Goal: Transaction & Acquisition: Book appointment/travel/reservation

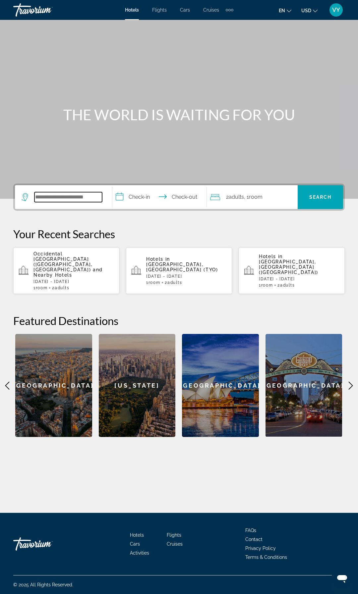
click at [66, 201] on input "Search widget" at bounding box center [68, 197] width 68 height 10
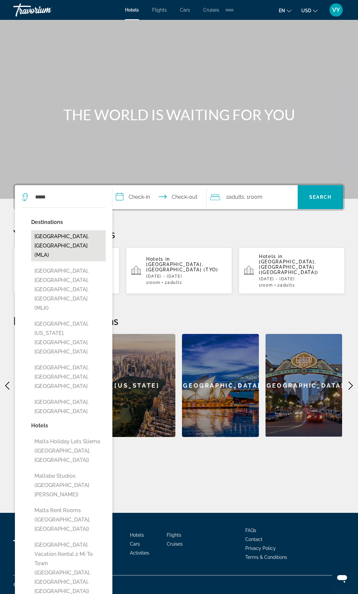
click at [45, 235] on button "[GEOGRAPHIC_DATA], [GEOGRAPHIC_DATA] (MLA)" at bounding box center [68, 245] width 75 height 31
type input "**********"
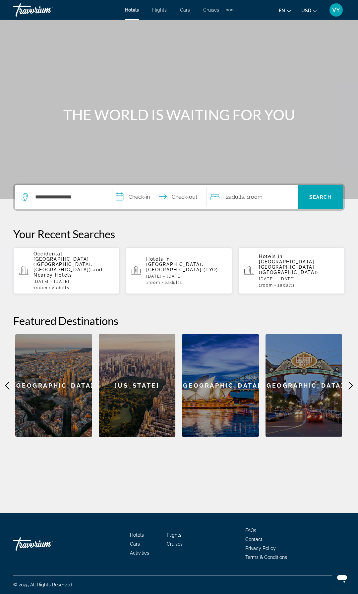
click at [142, 198] on input "**********" at bounding box center [160, 198] width 97 height 26
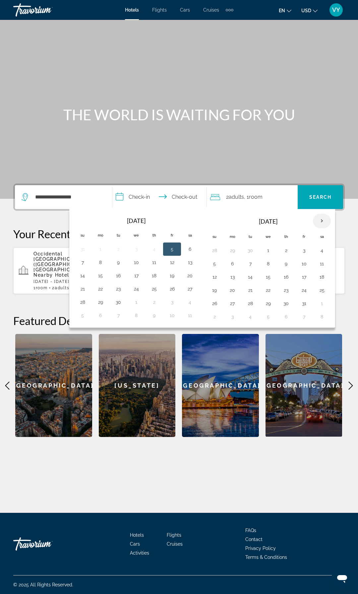
click at [323, 222] on th "Next month" at bounding box center [322, 221] width 18 height 15
click at [288, 251] on button "4" at bounding box center [286, 250] width 11 height 9
click at [235, 266] on button "8" at bounding box center [232, 263] width 11 height 9
type input "**********"
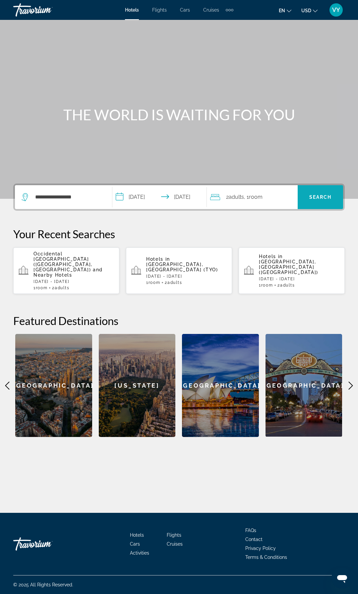
click at [317, 199] on span "Search" at bounding box center [320, 196] width 23 height 5
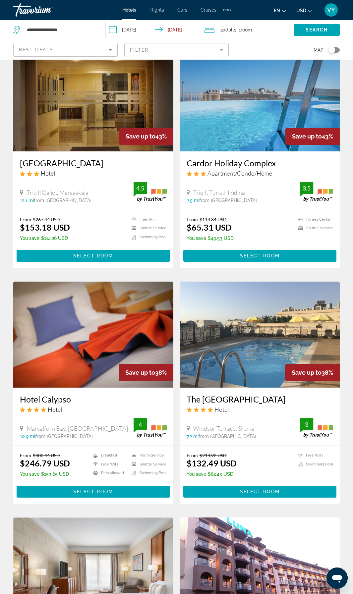
scroll to position [1013, 0]
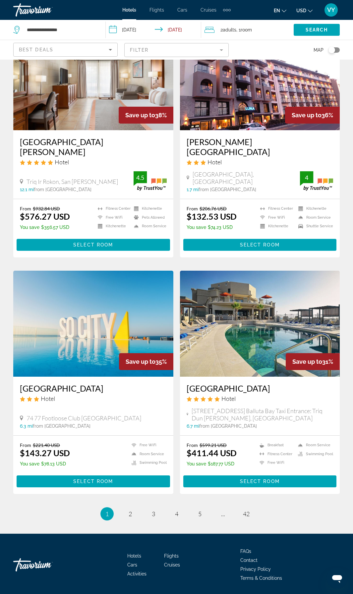
click at [222, 298] on img "Main content" at bounding box center [260, 324] width 160 height 106
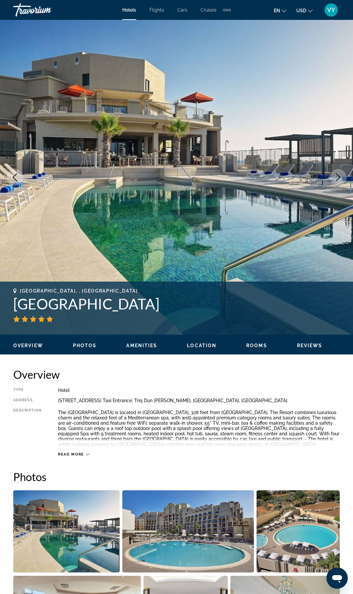
click at [340, 176] on icon "Next image" at bounding box center [338, 177] width 8 height 8
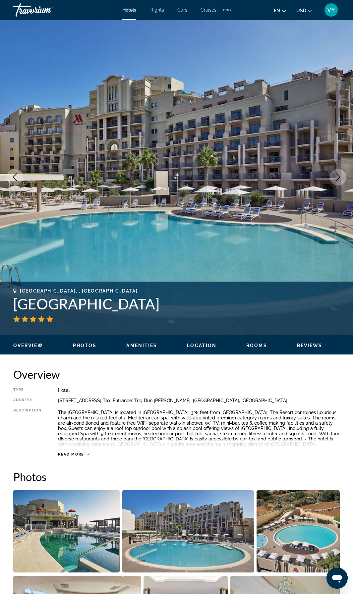
click at [340, 176] on icon "Next image" at bounding box center [338, 177] width 8 height 8
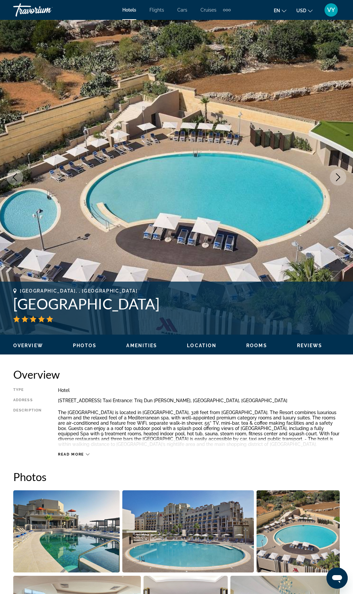
click at [340, 176] on icon "Next image" at bounding box center [338, 177] width 8 height 8
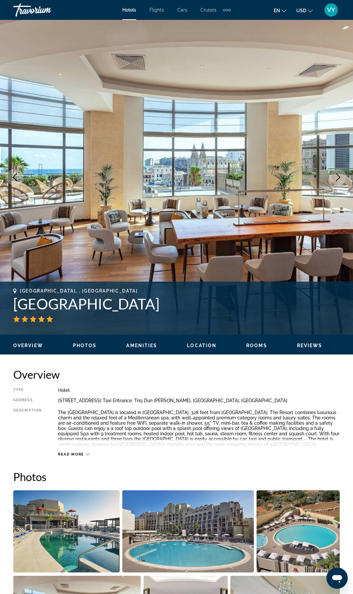
click at [340, 176] on icon "Next image" at bounding box center [338, 177] width 8 height 8
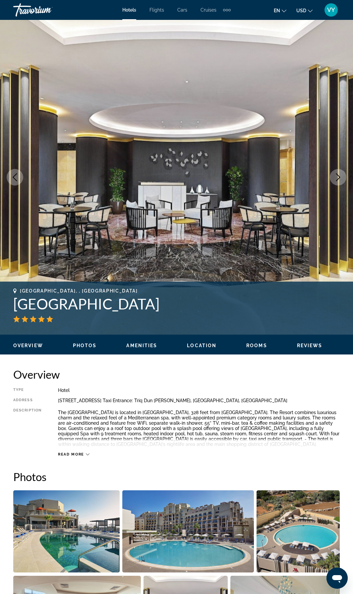
click at [340, 176] on icon "Next image" at bounding box center [338, 177] width 8 height 8
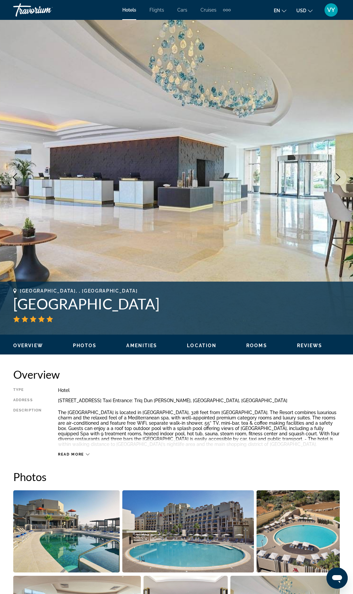
click at [340, 176] on icon "Next image" at bounding box center [338, 177] width 8 height 8
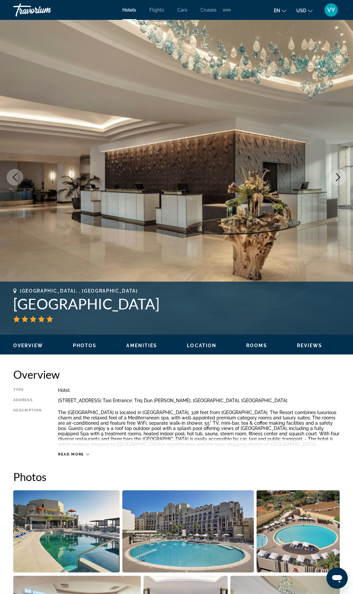
click at [340, 176] on icon "Next image" at bounding box center [338, 177] width 8 height 8
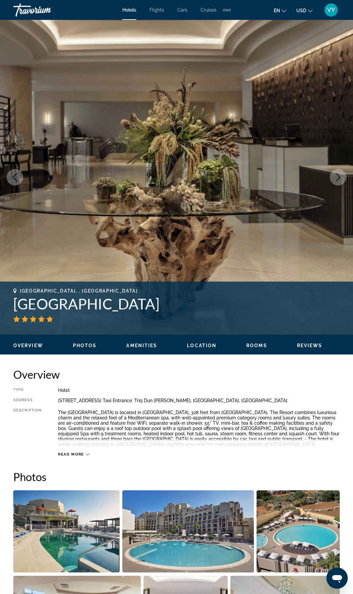
click at [340, 176] on icon "Next image" at bounding box center [338, 177] width 8 height 8
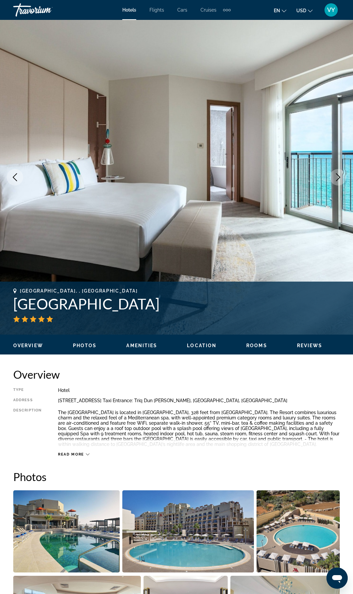
click at [340, 177] on icon "Next image" at bounding box center [338, 177] width 8 height 8
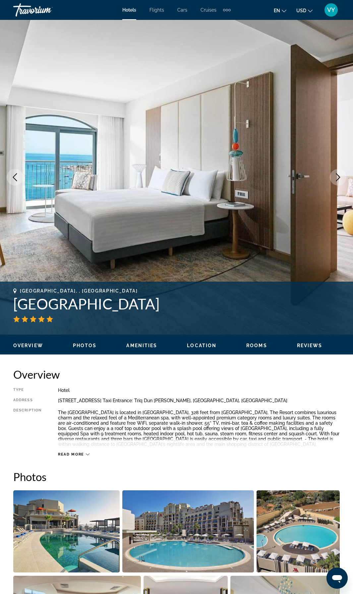
click at [340, 177] on icon "Next image" at bounding box center [338, 177] width 8 height 8
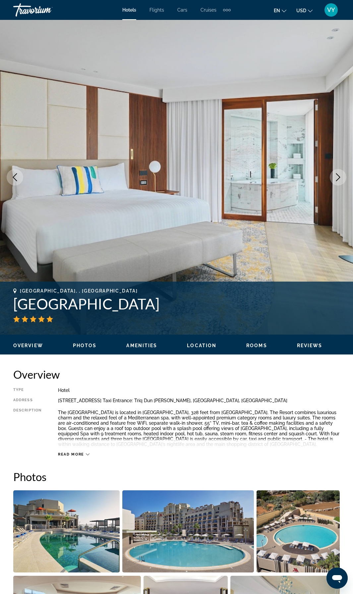
click at [340, 177] on icon "Next image" at bounding box center [338, 177] width 8 height 8
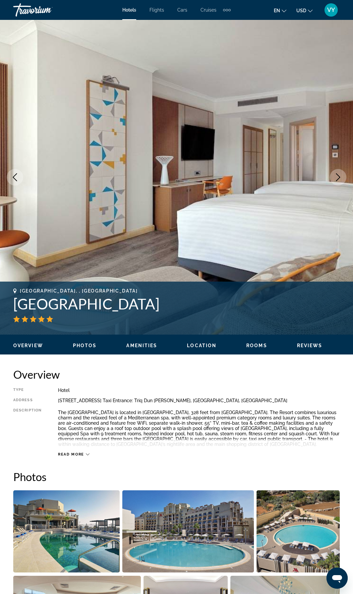
click at [340, 177] on icon "Next image" at bounding box center [338, 177] width 8 height 8
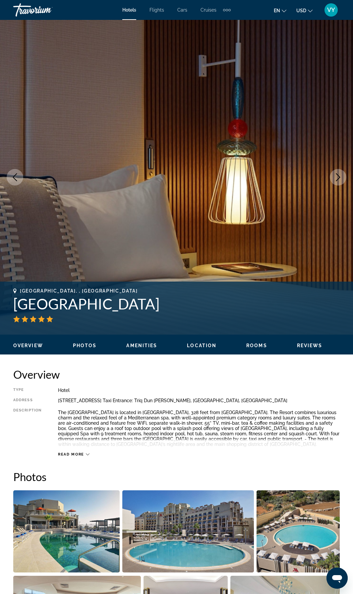
click at [340, 177] on icon "Next image" at bounding box center [338, 177] width 4 height 8
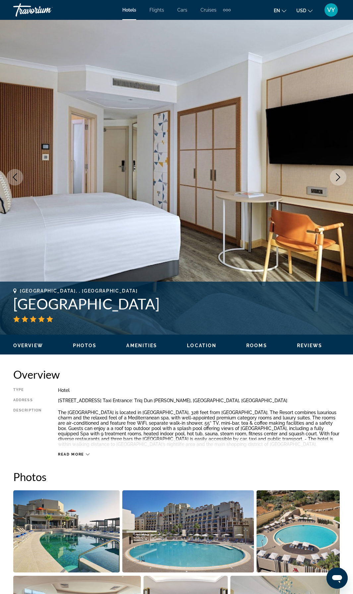
click at [340, 177] on icon "Next image" at bounding box center [338, 177] width 4 height 8
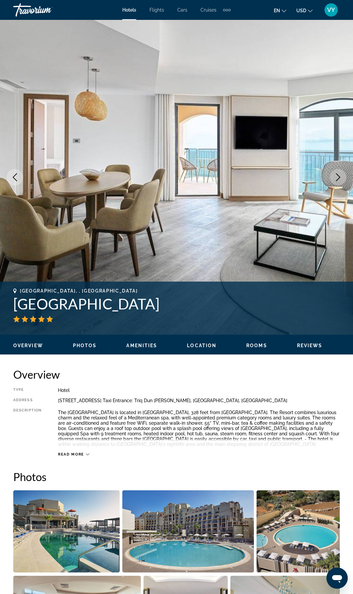
click at [337, 181] on button "Next image" at bounding box center [338, 177] width 17 height 17
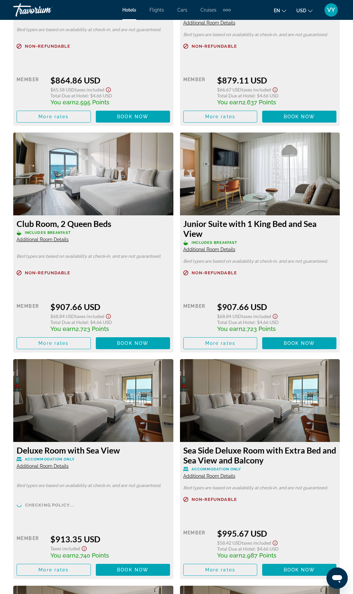
scroll to position [3650, 0]
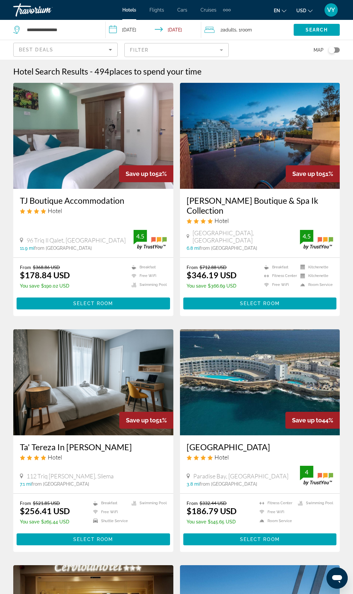
click at [237, 166] on img "Main content" at bounding box center [260, 136] width 160 height 106
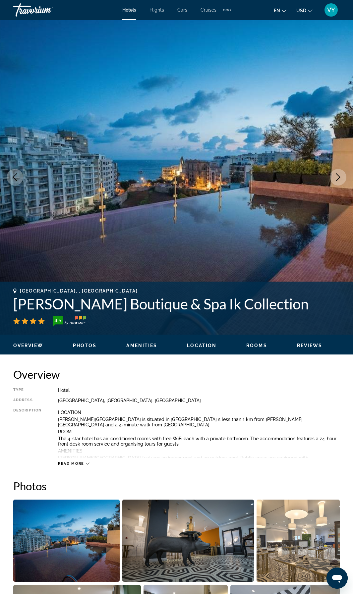
click at [338, 181] on icon "Next image" at bounding box center [338, 177] width 8 height 8
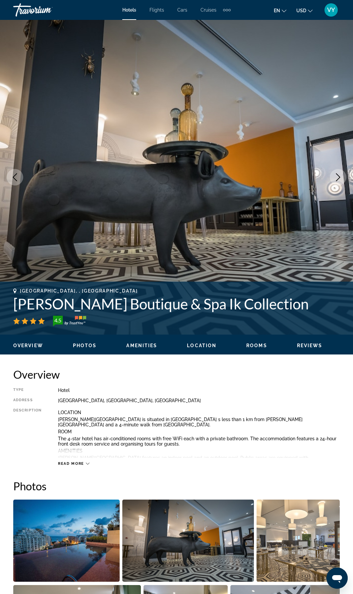
click at [338, 181] on icon "Next image" at bounding box center [338, 177] width 8 height 8
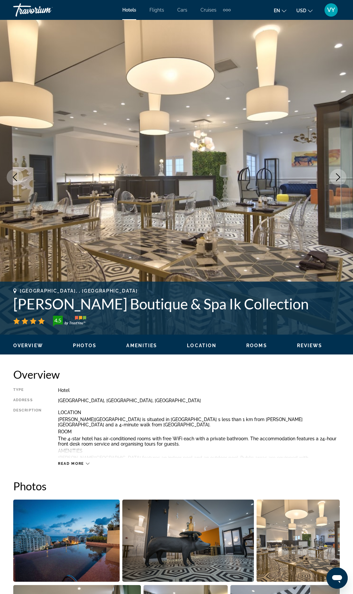
click at [338, 181] on icon "Next image" at bounding box center [338, 177] width 8 height 8
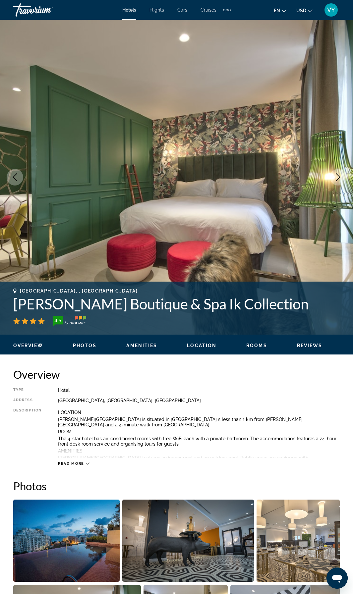
click at [338, 181] on icon "Next image" at bounding box center [338, 177] width 8 height 8
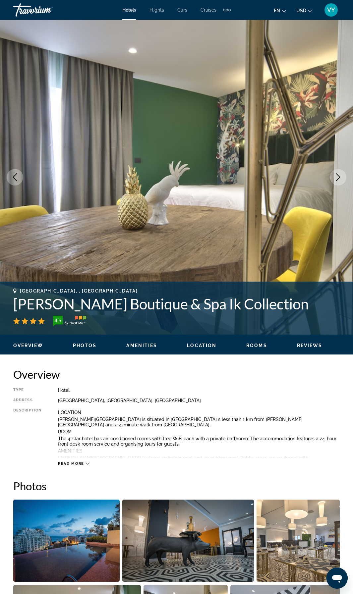
click at [338, 181] on icon "Next image" at bounding box center [338, 177] width 8 height 8
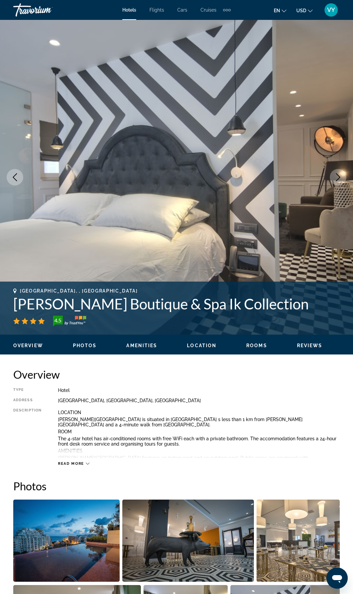
click at [338, 181] on icon "Next image" at bounding box center [338, 177] width 8 height 8
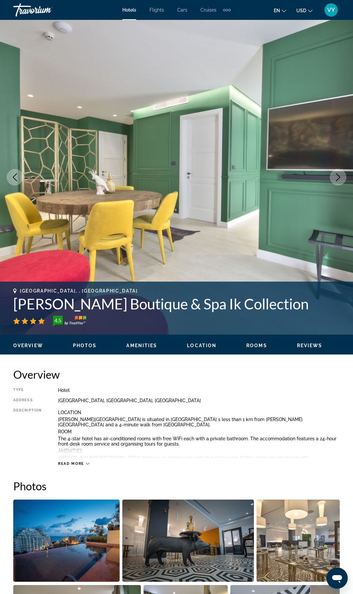
click at [338, 181] on icon "Next image" at bounding box center [338, 177] width 8 height 8
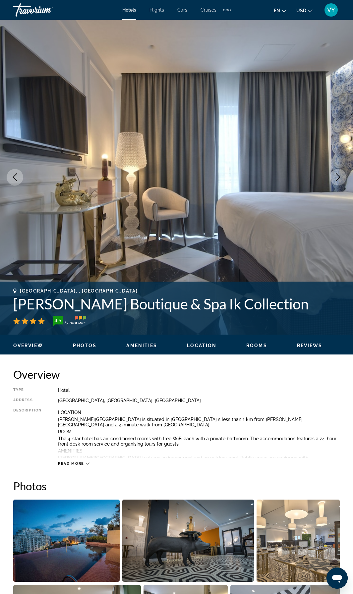
click at [342, 182] on button "Next image" at bounding box center [338, 177] width 17 height 17
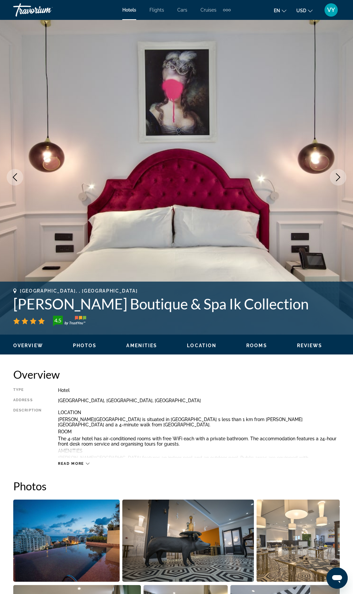
click at [342, 182] on button "Next image" at bounding box center [338, 177] width 17 height 17
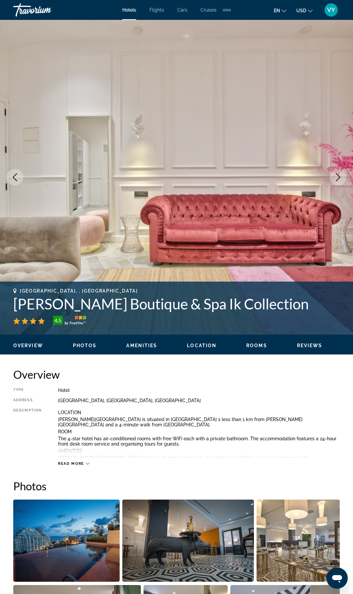
click at [342, 182] on button "Next image" at bounding box center [338, 177] width 17 height 17
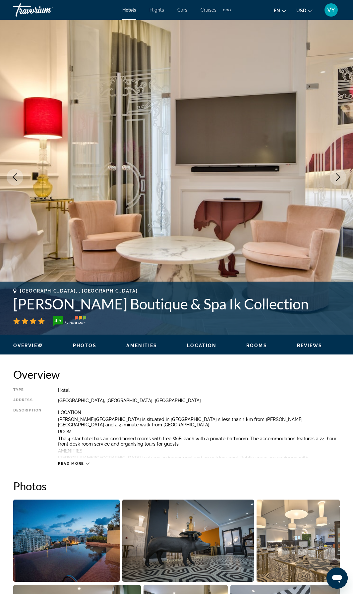
click at [342, 182] on button "Next image" at bounding box center [338, 177] width 17 height 17
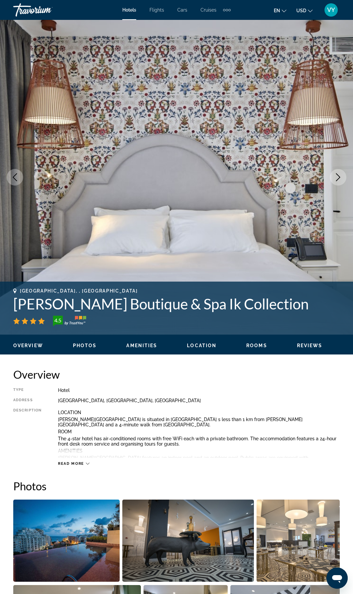
click at [342, 182] on button "Next image" at bounding box center [338, 177] width 17 height 17
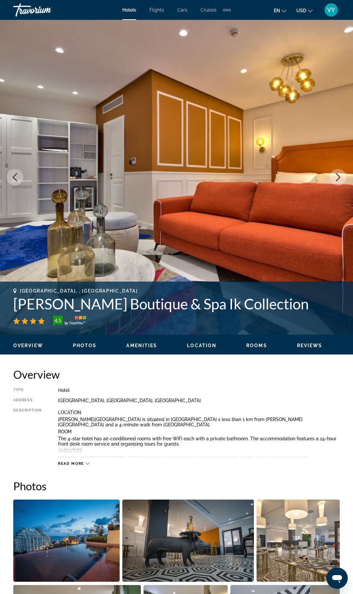
click at [342, 182] on button "Next image" at bounding box center [338, 177] width 17 height 17
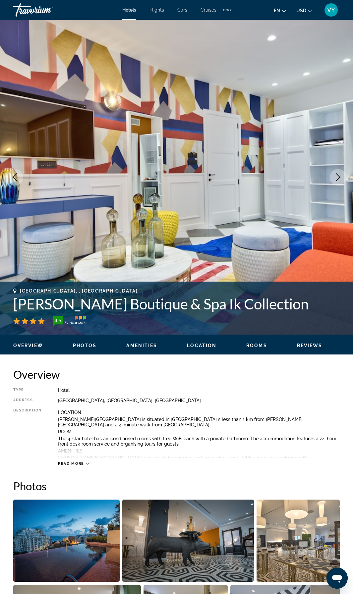
click at [342, 182] on button "Next image" at bounding box center [338, 177] width 17 height 17
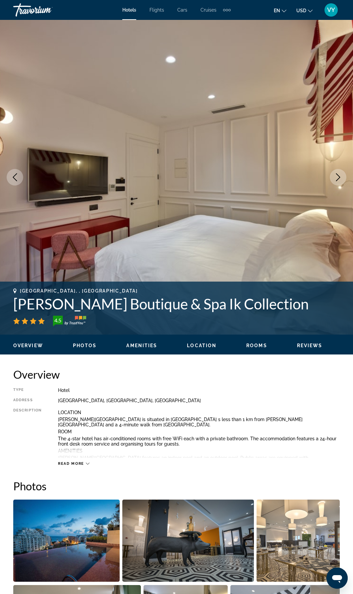
click at [342, 182] on button "Next image" at bounding box center [338, 177] width 17 height 17
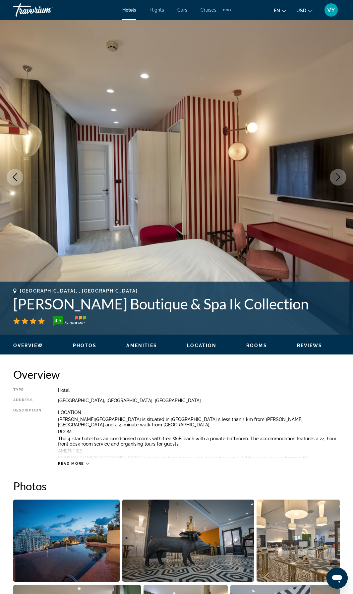
click at [342, 183] on button "Next image" at bounding box center [338, 177] width 17 height 17
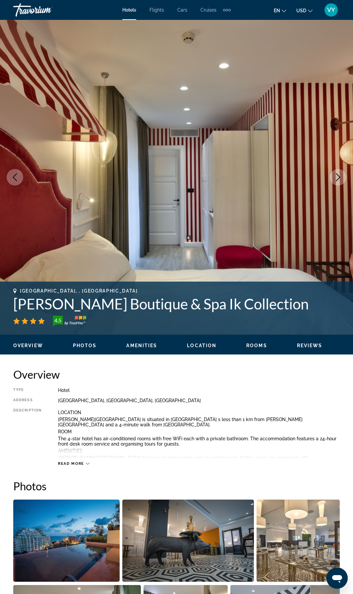
click at [342, 183] on button "Next image" at bounding box center [338, 177] width 17 height 17
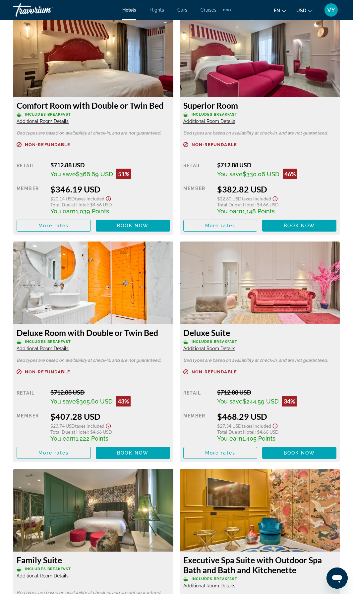
scroll to position [1559, 0]
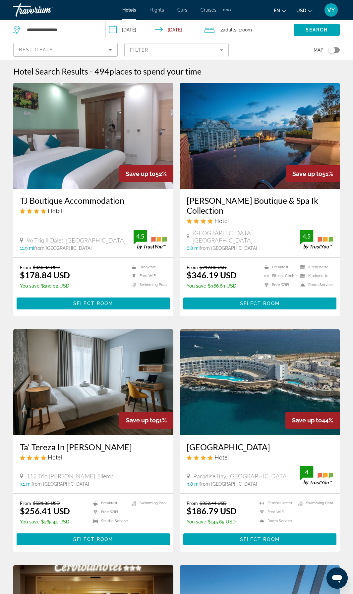
click at [230, 351] on img "Main content" at bounding box center [260, 382] width 160 height 106
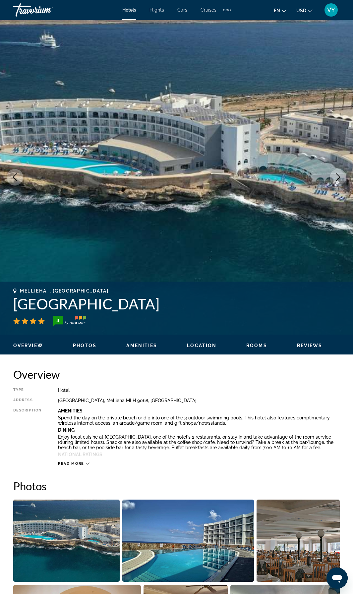
click at [338, 177] on icon "Next image" at bounding box center [338, 177] width 8 height 8
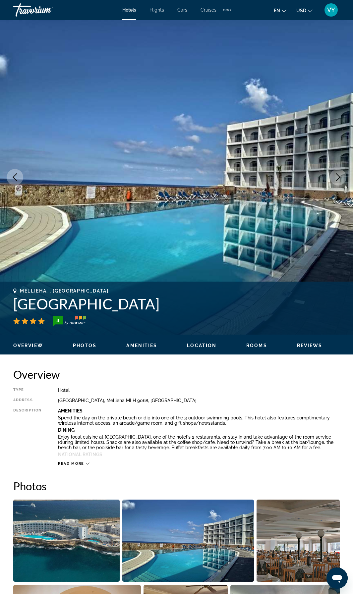
click at [338, 178] on icon "Next image" at bounding box center [338, 177] width 8 height 8
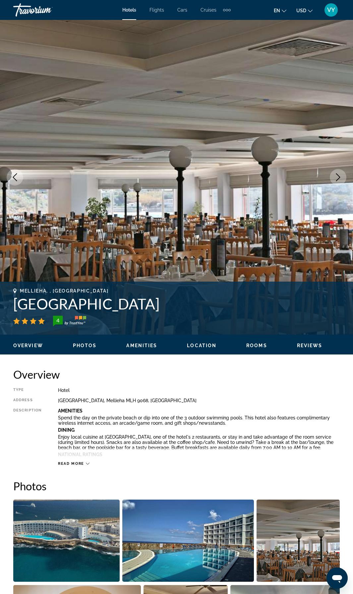
click at [338, 178] on icon "Next image" at bounding box center [338, 177] width 8 height 8
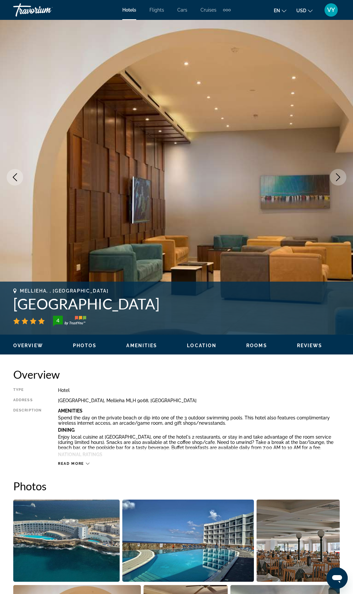
click at [338, 178] on icon "Next image" at bounding box center [338, 177] width 8 height 8
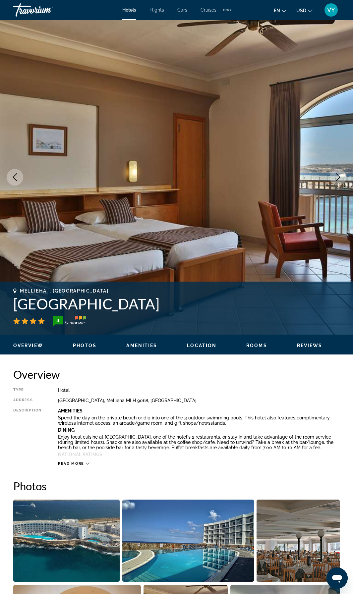
click at [338, 178] on icon "Next image" at bounding box center [338, 177] width 8 height 8
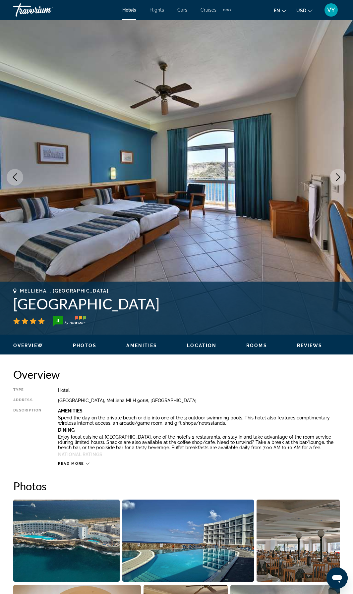
click at [338, 178] on icon "Next image" at bounding box center [338, 177] width 8 height 8
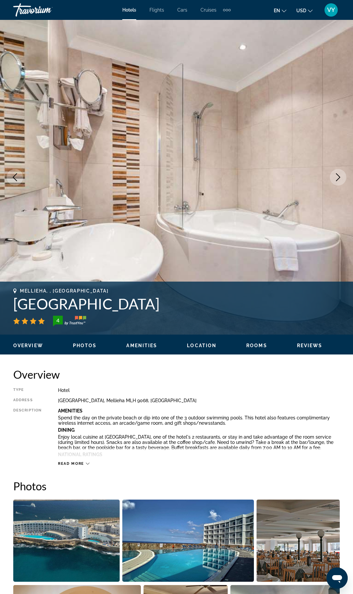
click at [338, 178] on icon "Next image" at bounding box center [338, 177] width 8 height 8
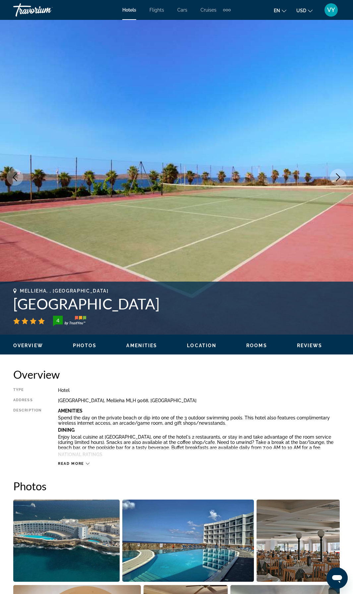
click at [338, 178] on icon "Next image" at bounding box center [338, 177] width 8 height 8
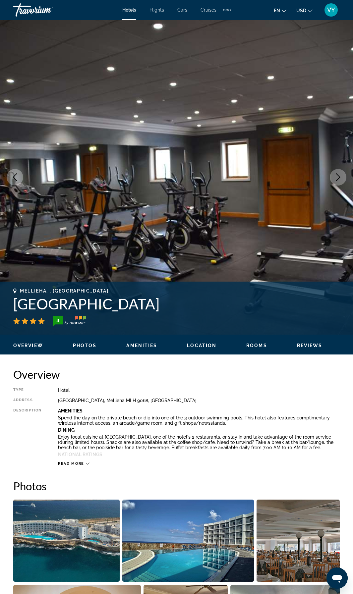
click at [338, 178] on icon "Next image" at bounding box center [338, 177] width 8 height 8
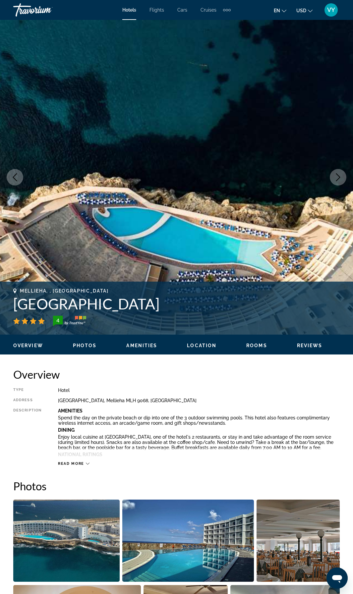
click at [337, 181] on icon "Next image" at bounding box center [338, 177] width 8 height 8
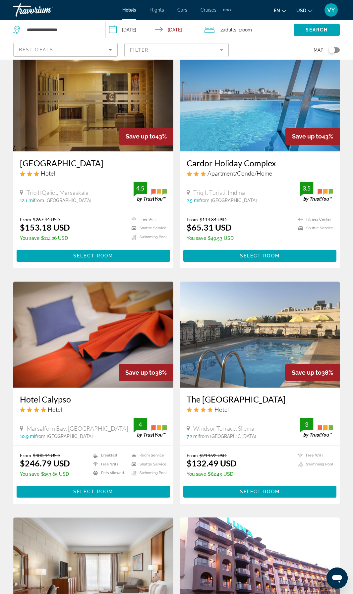
scroll to position [1013, 0]
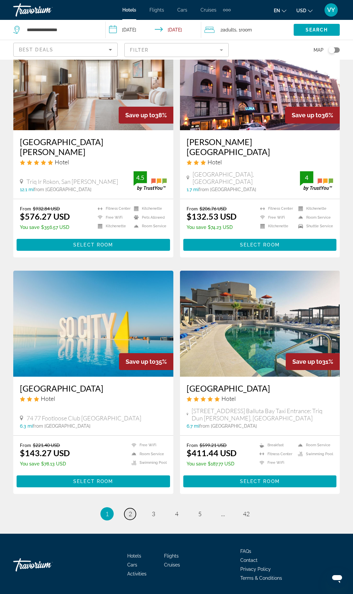
click at [131, 510] on span "2" at bounding box center [130, 513] width 3 height 7
